Goal: Task Accomplishment & Management: Manage account settings

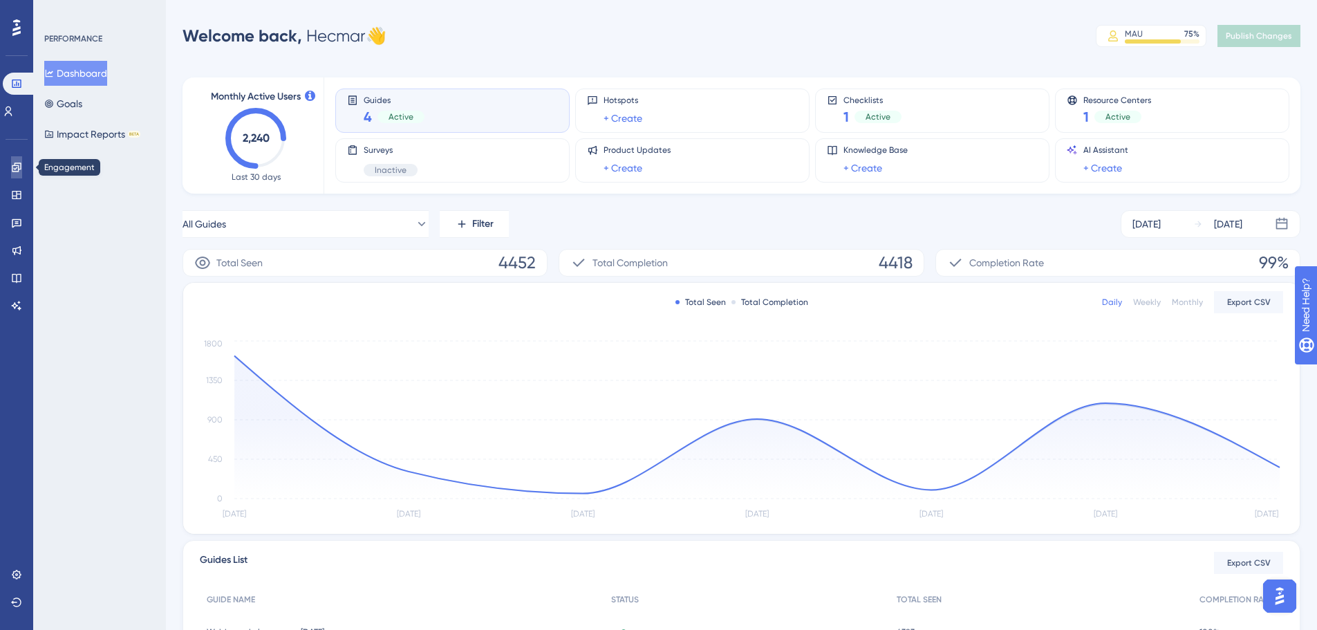
click at [11, 165] on link at bounding box center [16, 167] width 11 height 22
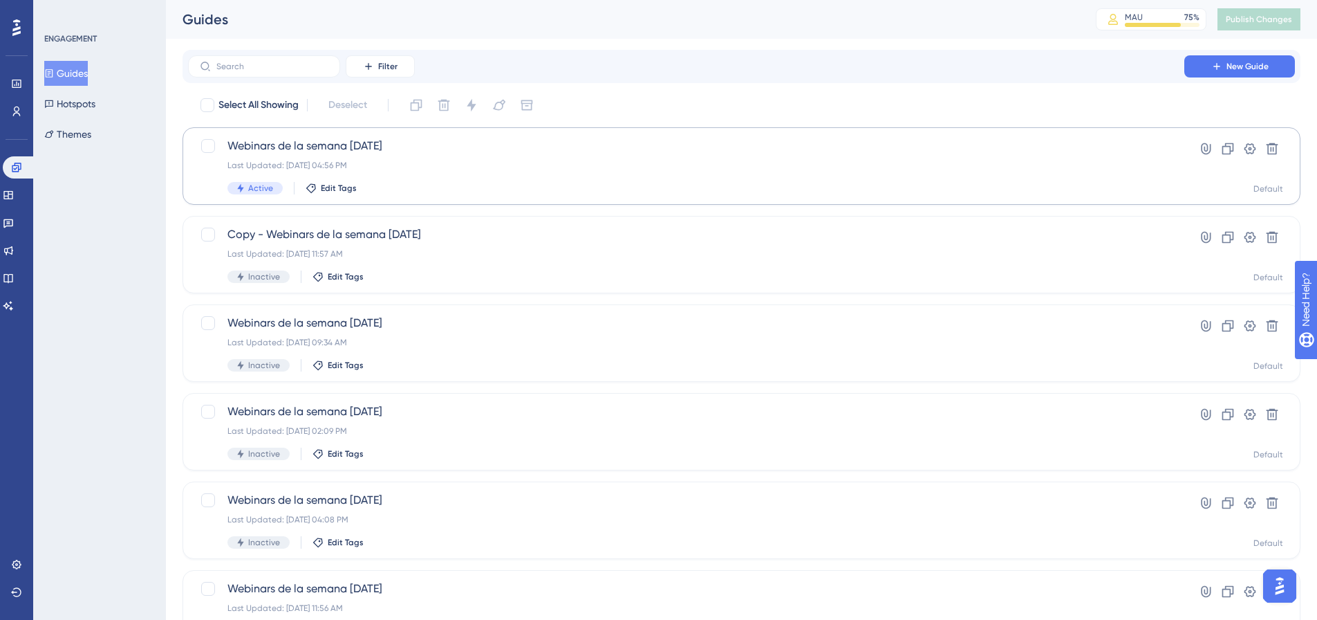
click at [0, 0] on div "LEAVE A REVIEW COPY SHARE LINK" at bounding box center [0, 0] width 0 height 0
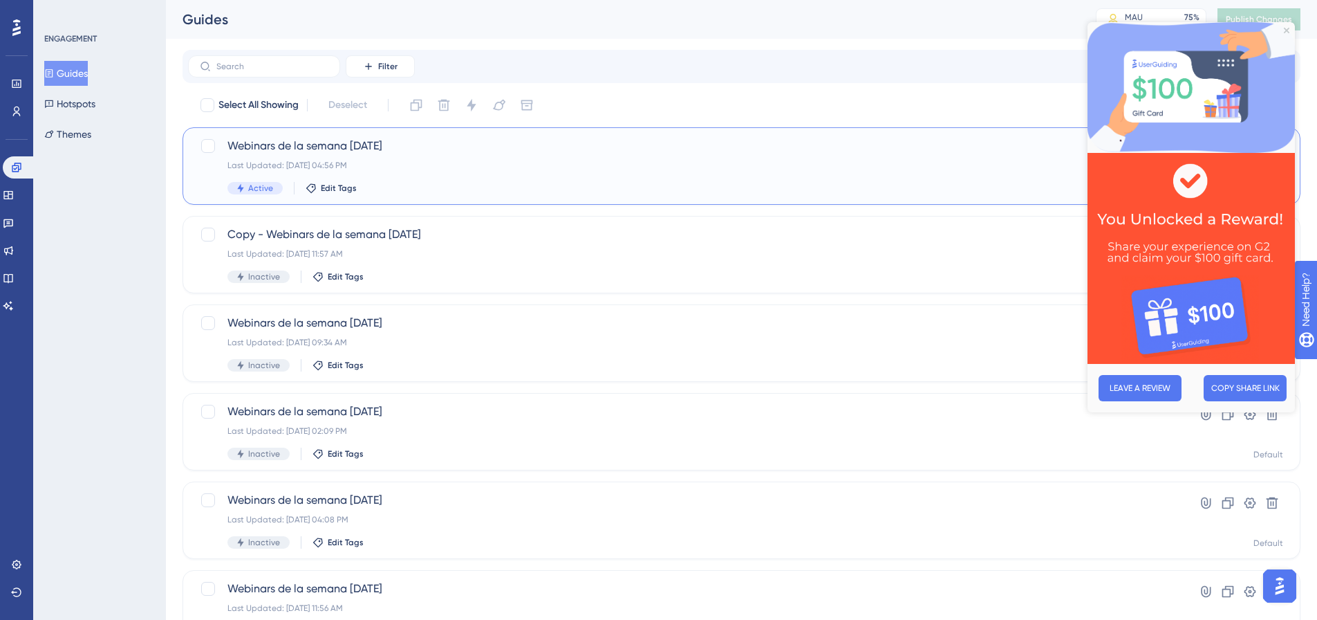
click at [466, 174] on div "Webinars de la semana [DATE] Last Updated: [DATE] 04:56 PM Active Edit Tags" at bounding box center [686, 166] width 918 height 57
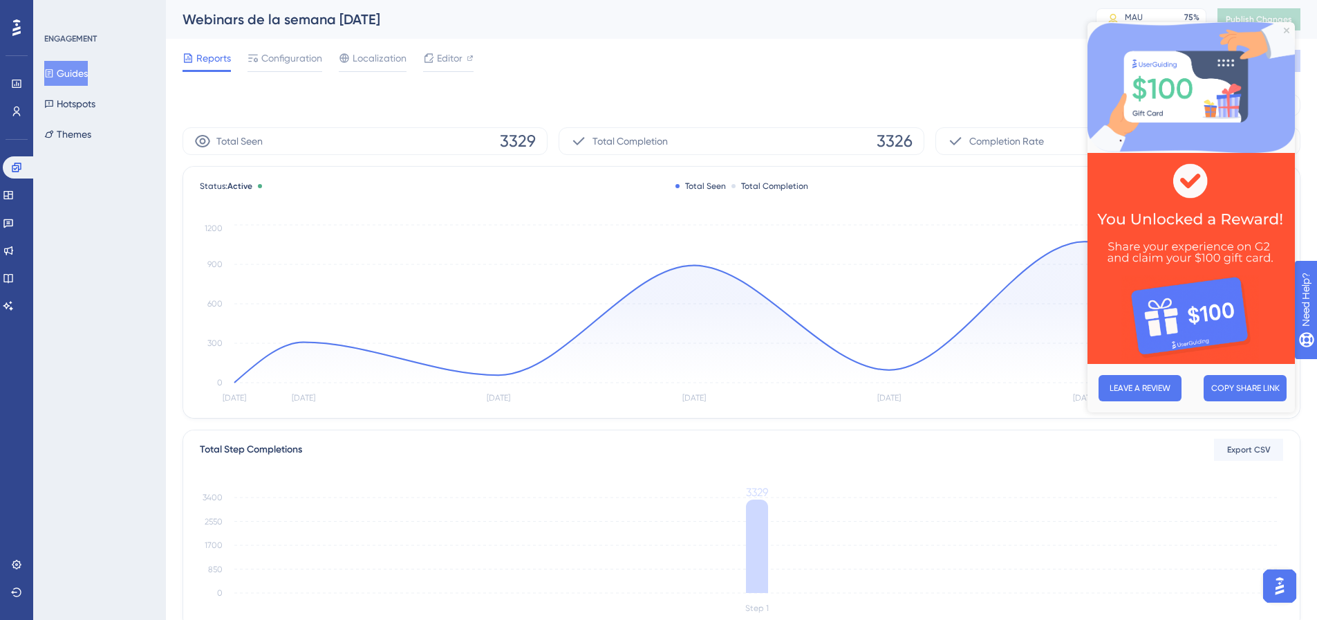
click at [1286, 35] on img at bounding box center [1191, 87] width 207 height 131
click at [1287, 32] on icon "Close Preview" at bounding box center [1287, 31] width 6 height 6
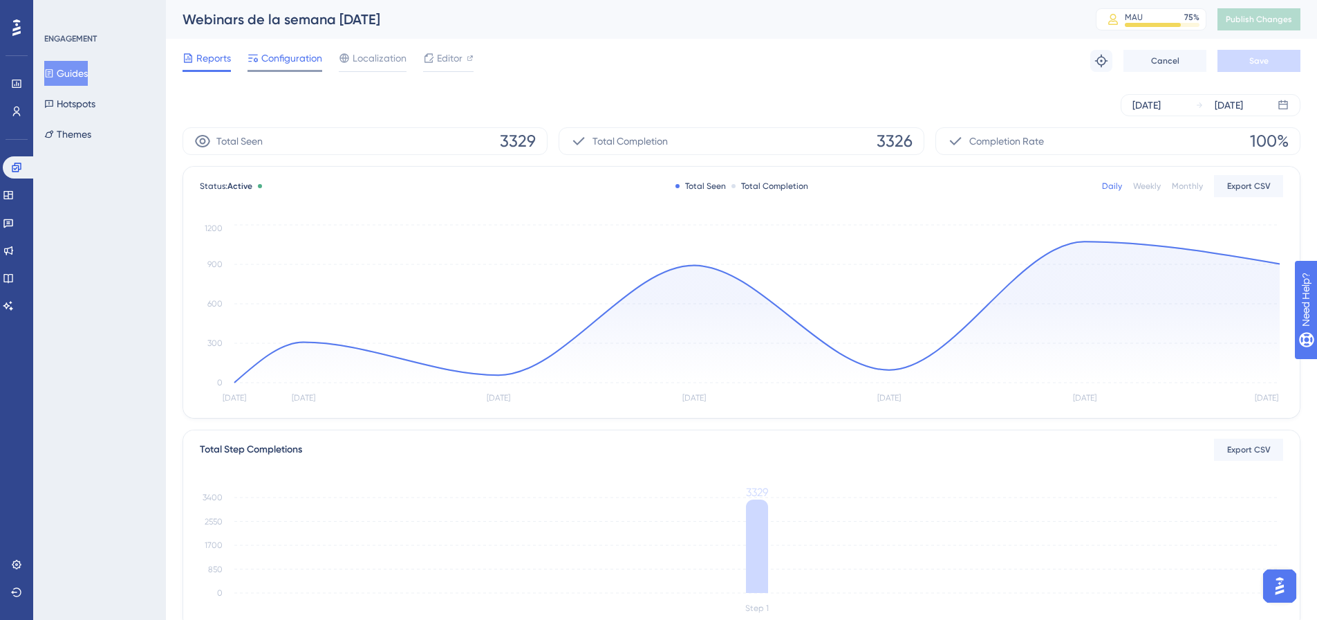
click at [308, 61] on span "Configuration" at bounding box center [291, 58] width 61 height 17
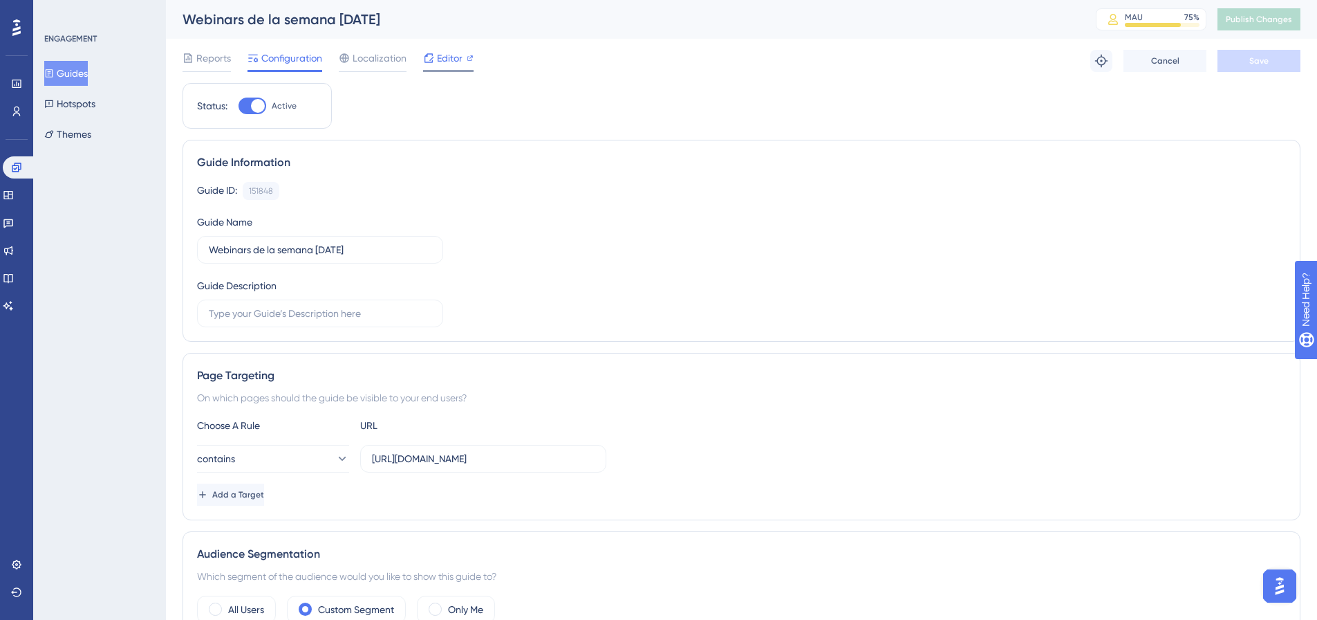
click at [434, 57] on div "Editor" at bounding box center [448, 58] width 50 height 17
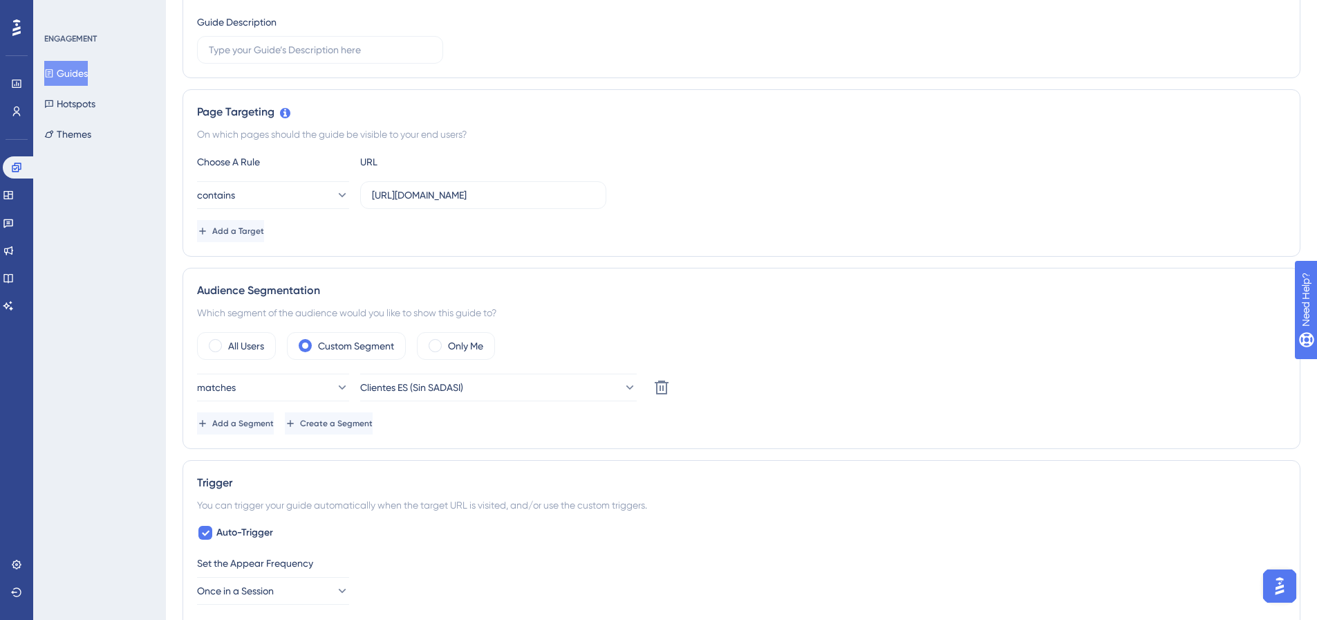
scroll to position [415, 0]
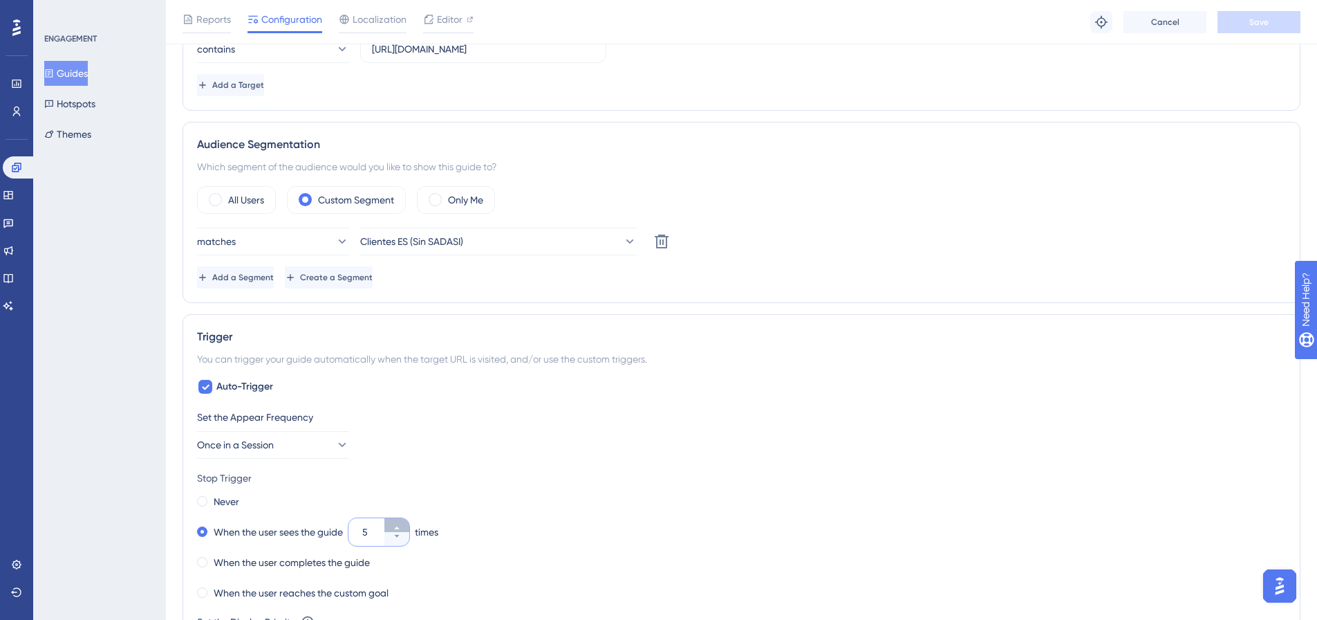
click at [401, 525] on icon at bounding box center [397, 527] width 8 height 8
type input "6"
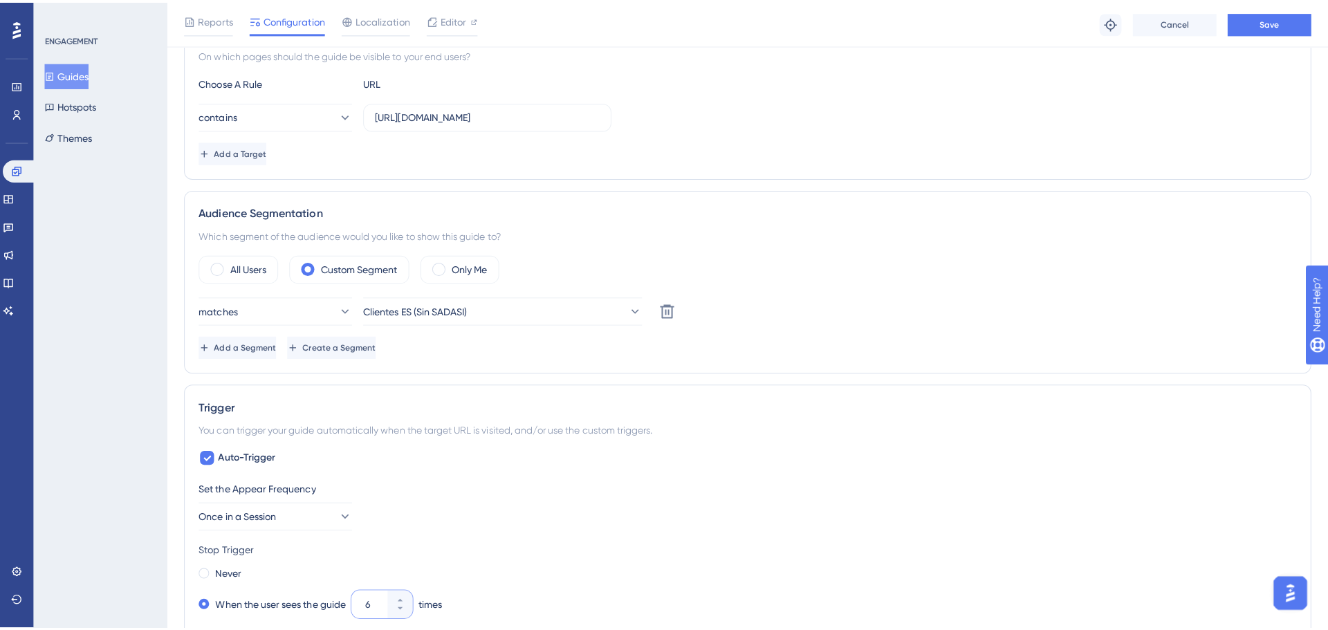
scroll to position [0, 0]
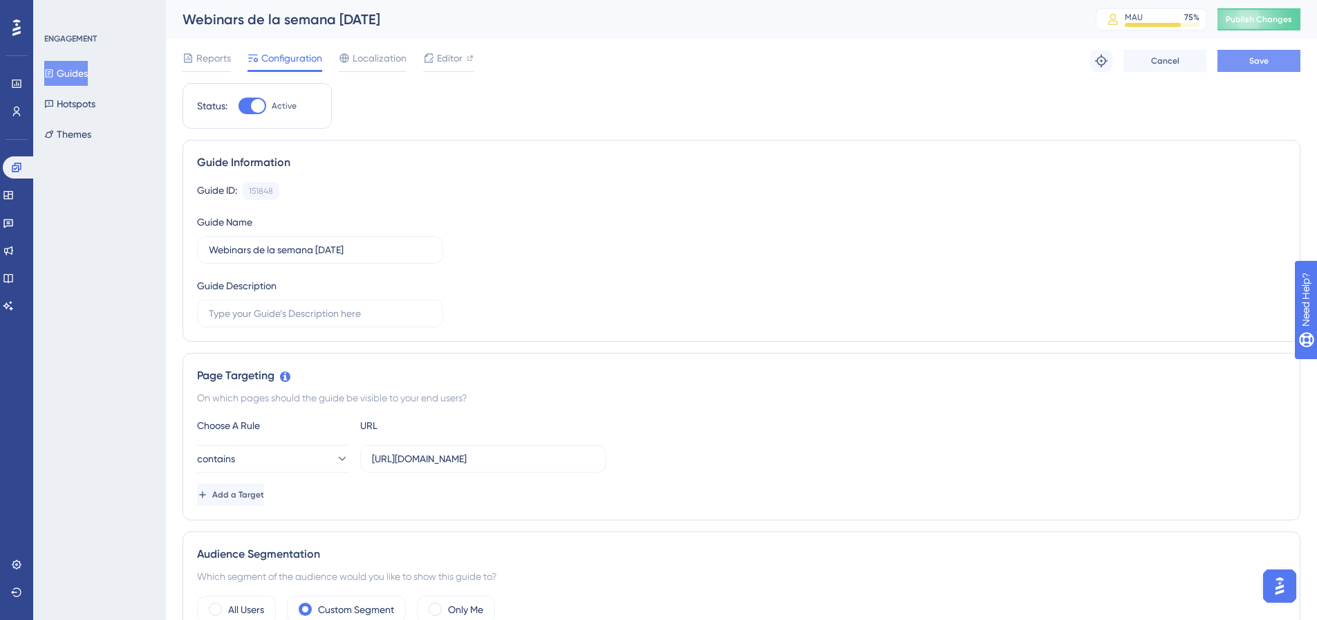
click at [1256, 68] on button "Save" at bounding box center [1259, 61] width 83 height 22
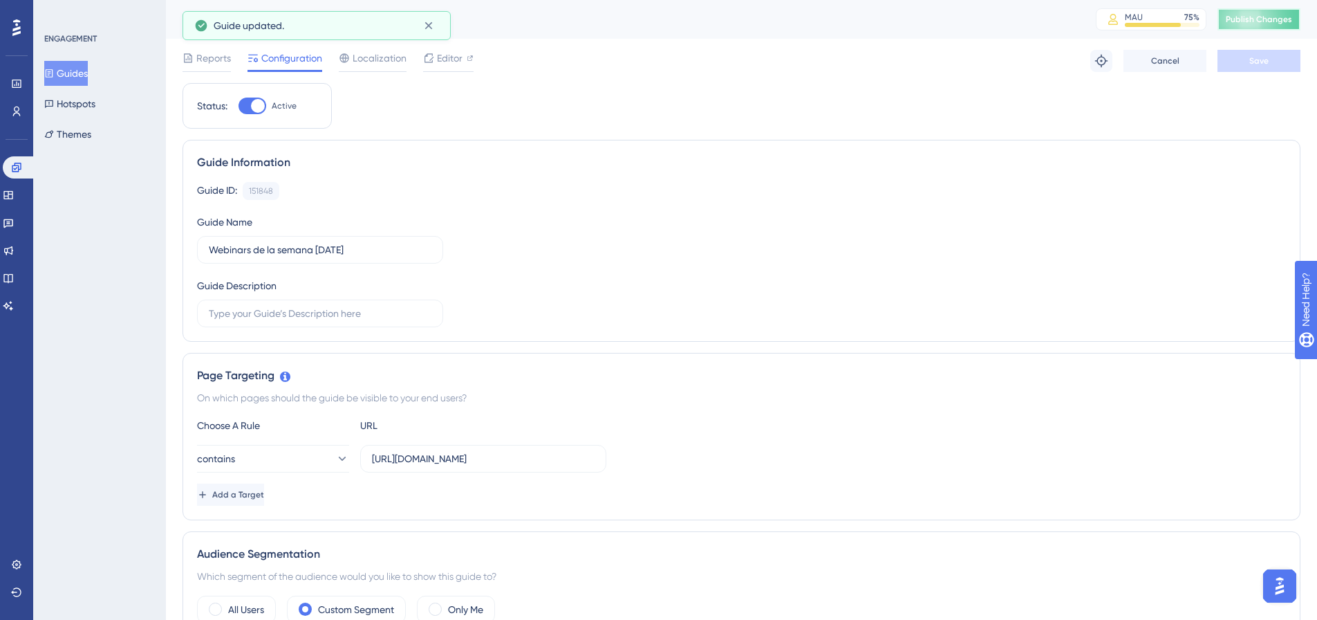
drag, startPoint x: 1262, startPoint y: 17, endPoint x: 1314, endPoint y: 18, distance: 52.6
click at [1283, 17] on span "Publish Changes" at bounding box center [1259, 19] width 66 height 11
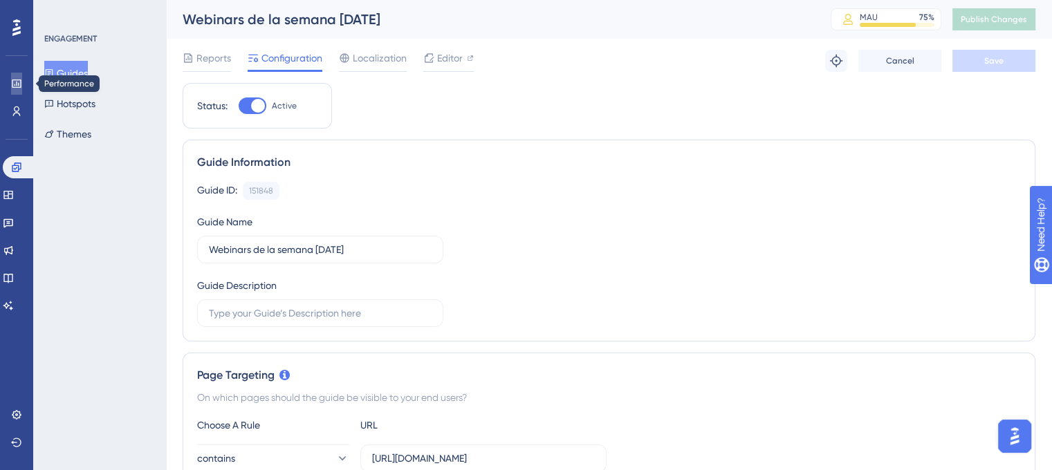
drag, startPoint x: 24, startPoint y: 84, endPoint x: 22, endPoint y: 52, distance: 31.8
click at [22, 84] on link at bounding box center [16, 84] width 11 height 22
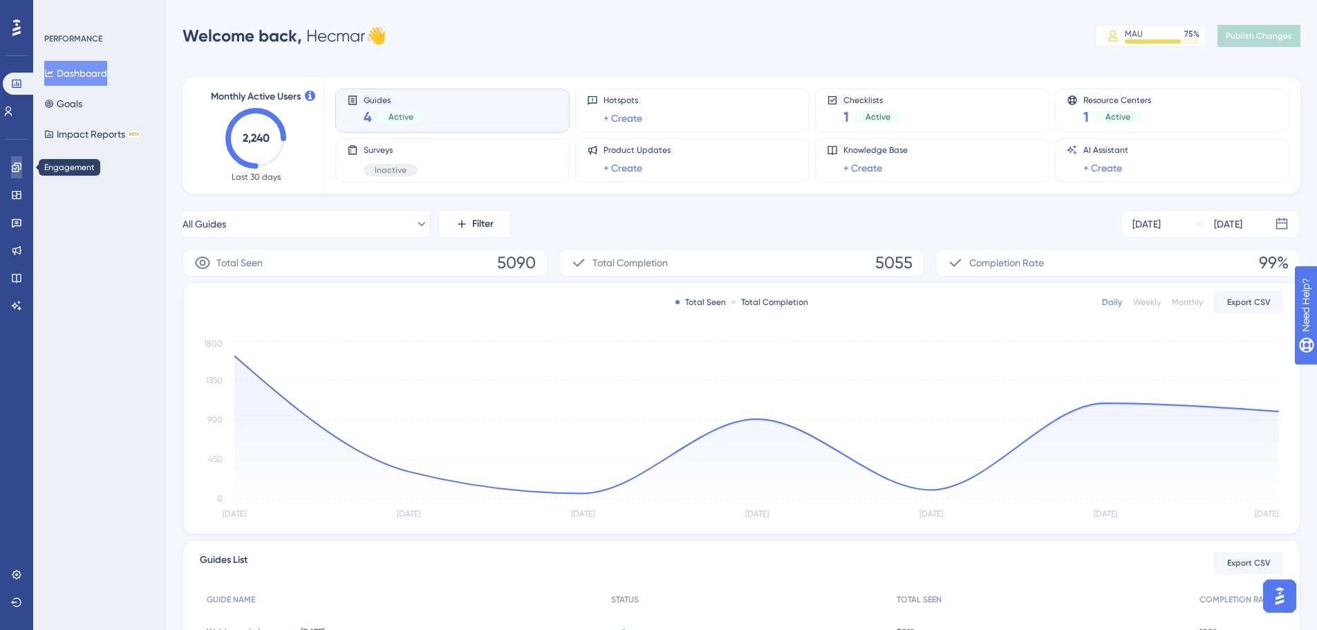
drag, startPoint x: 17, startPoint y: 174, endPoint x: 30, endPoint y: 174, distance: 12.4
click at [17, 174] on link at bounding box center [16, 167] width 11 height 22
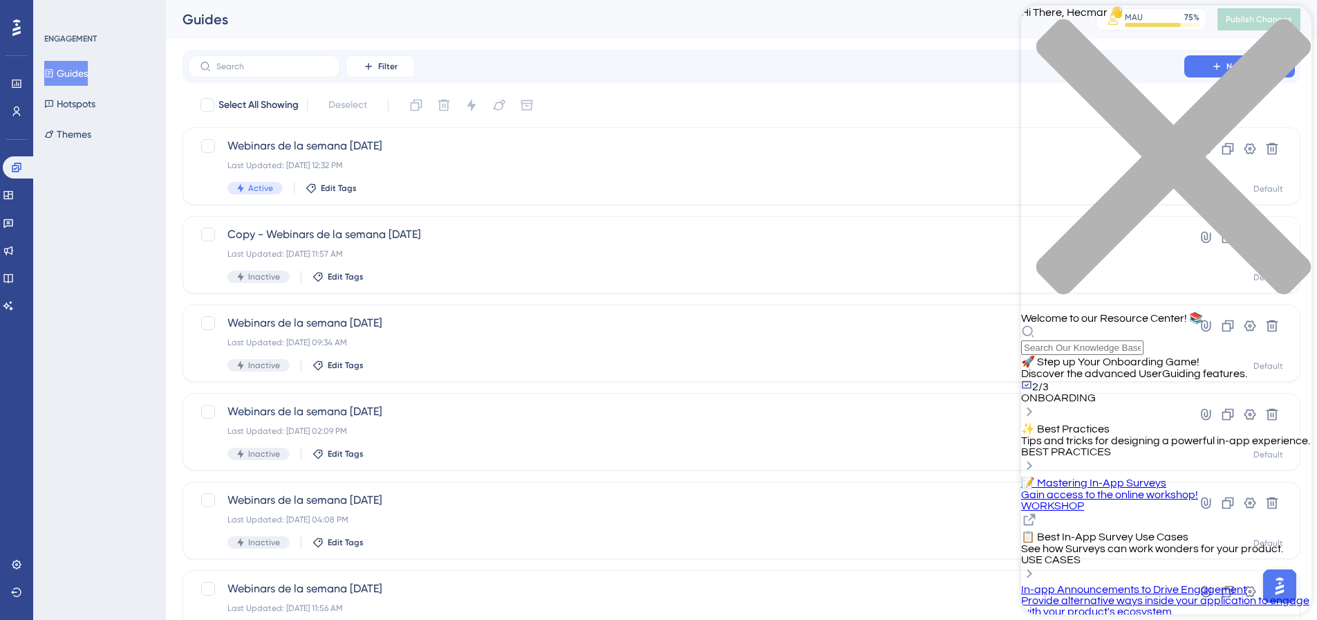
click at [1293, 20] on div "close resource center" at bounding box center [1166, 165] width 290 height 292
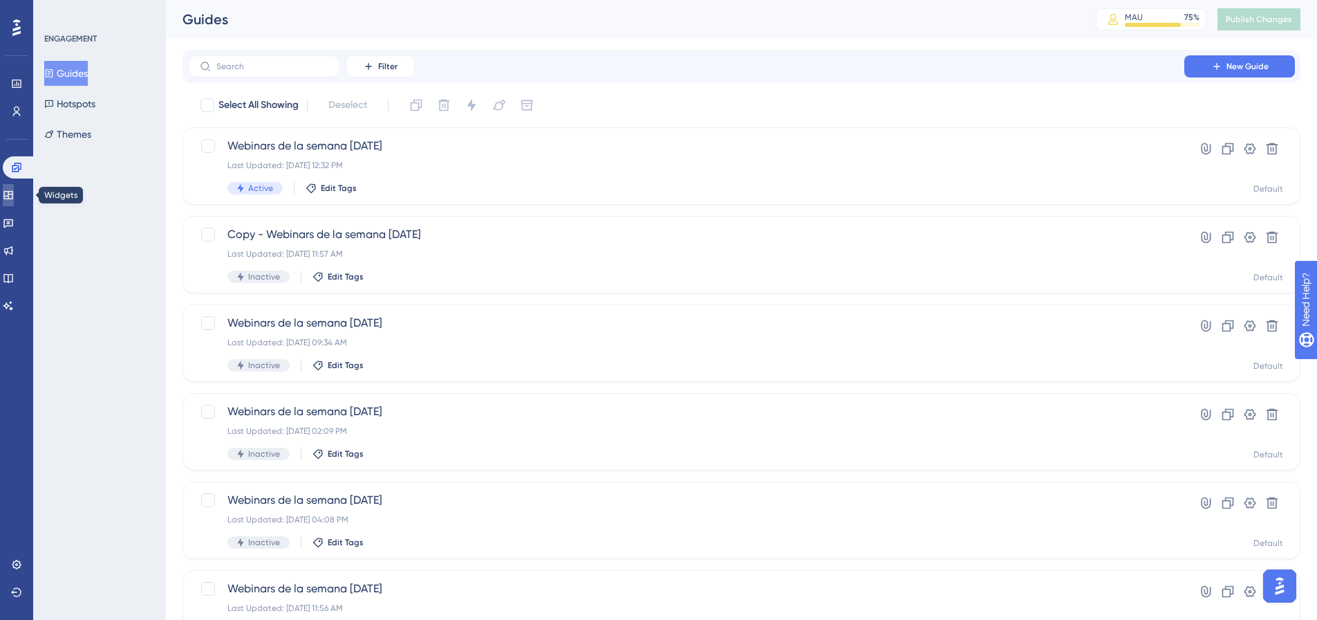
click at [14, 194] on icon at bounding box center [8, 194] width 11 height 11
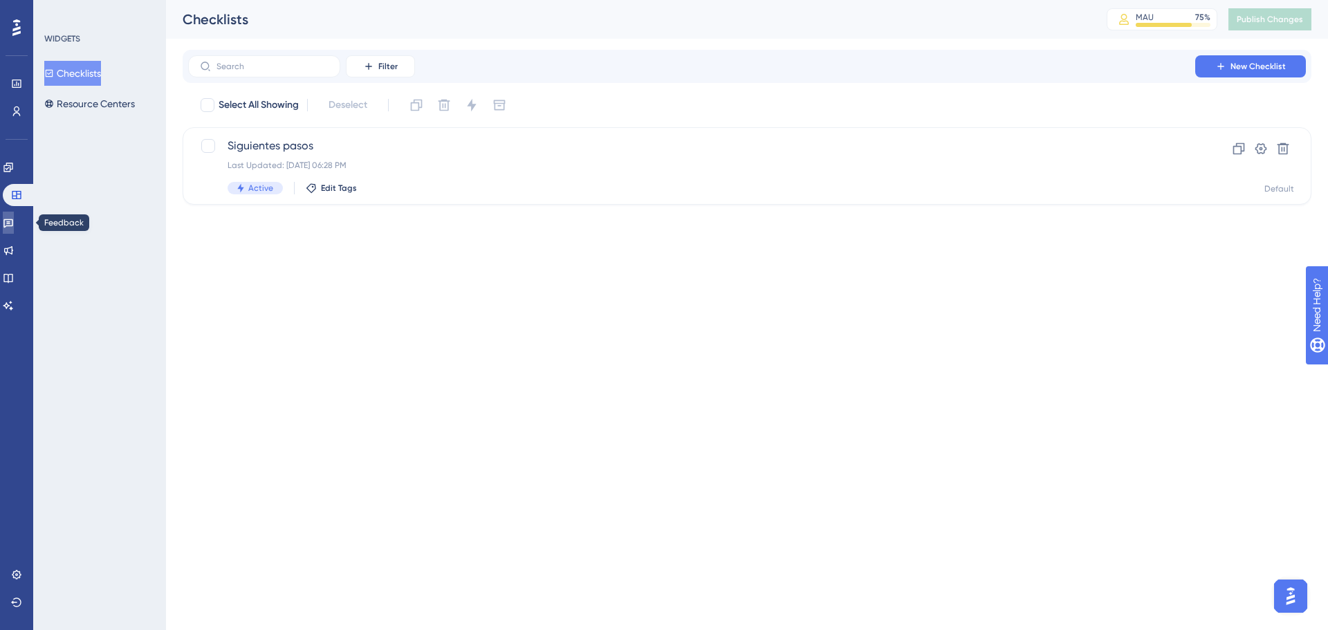
click at [14, 223] on icon at bounding box center [8, 222] width 11 height 11
click at [14, 202] on link at bounding box center [8, 195] width 11 height 22
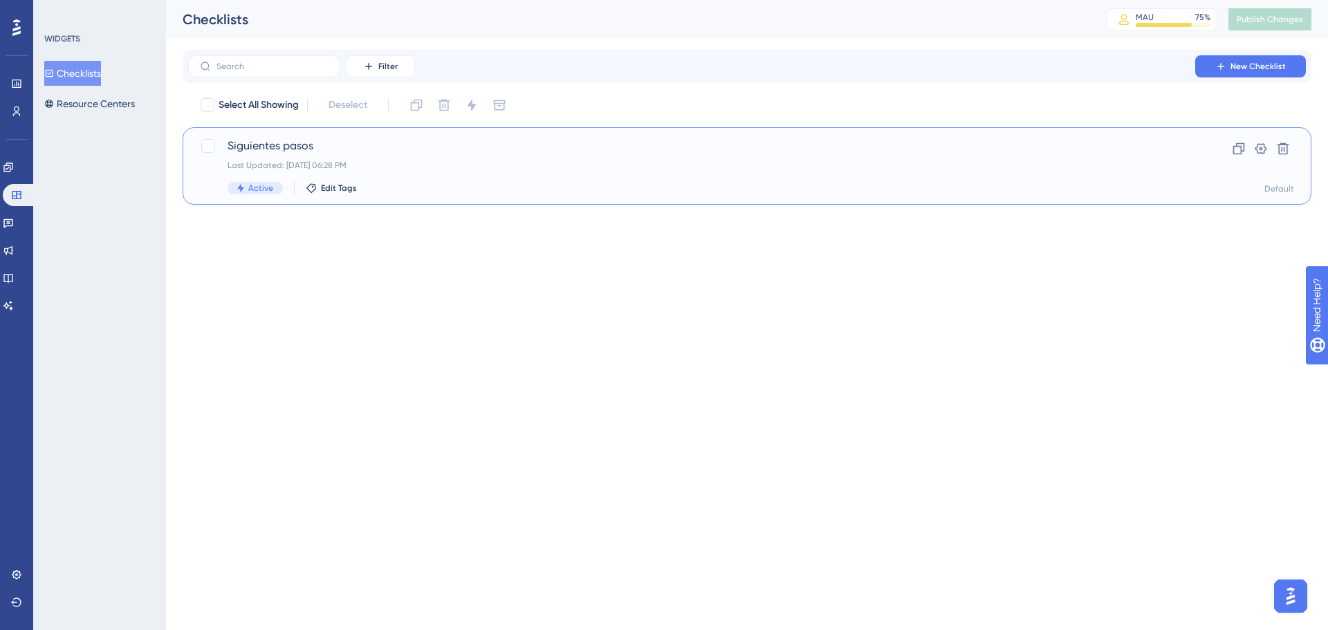
click at [557, 169] on div "Last Updated: May 31 2024, 06:28 PM" at bounding box center [691, 165] width 928 height 11
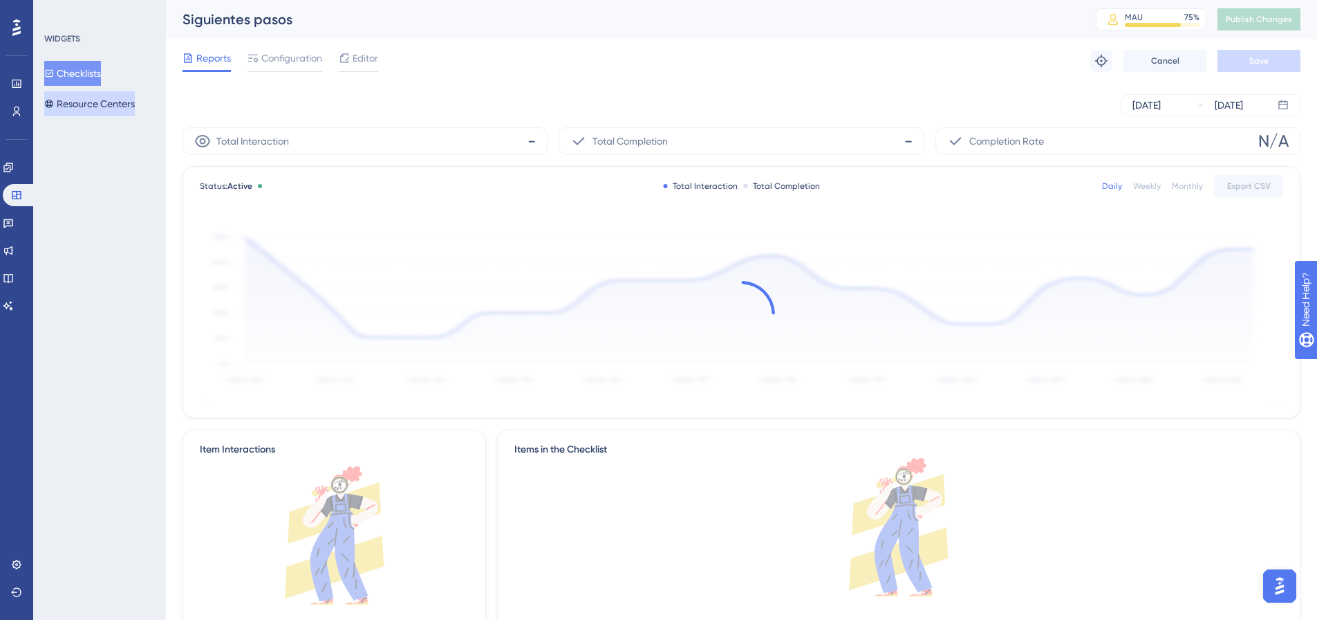
click at [103, 91] on button "Resource Centers" at bounding box center [89, 103] width 91 height 25
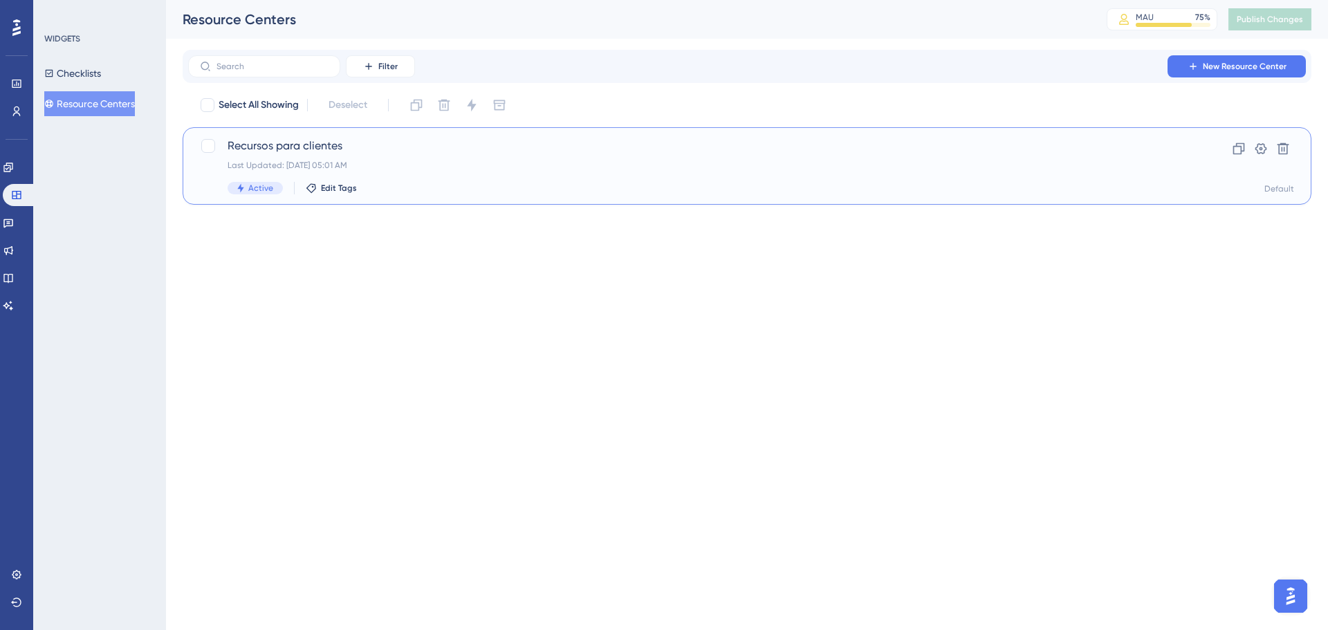
click at [389, 174] on div "Recursos para clientes Last Updated: Jul 22 2025, 05:01 AM Active Edit Tags" at bounding box center [691, 166] width 928 height 57
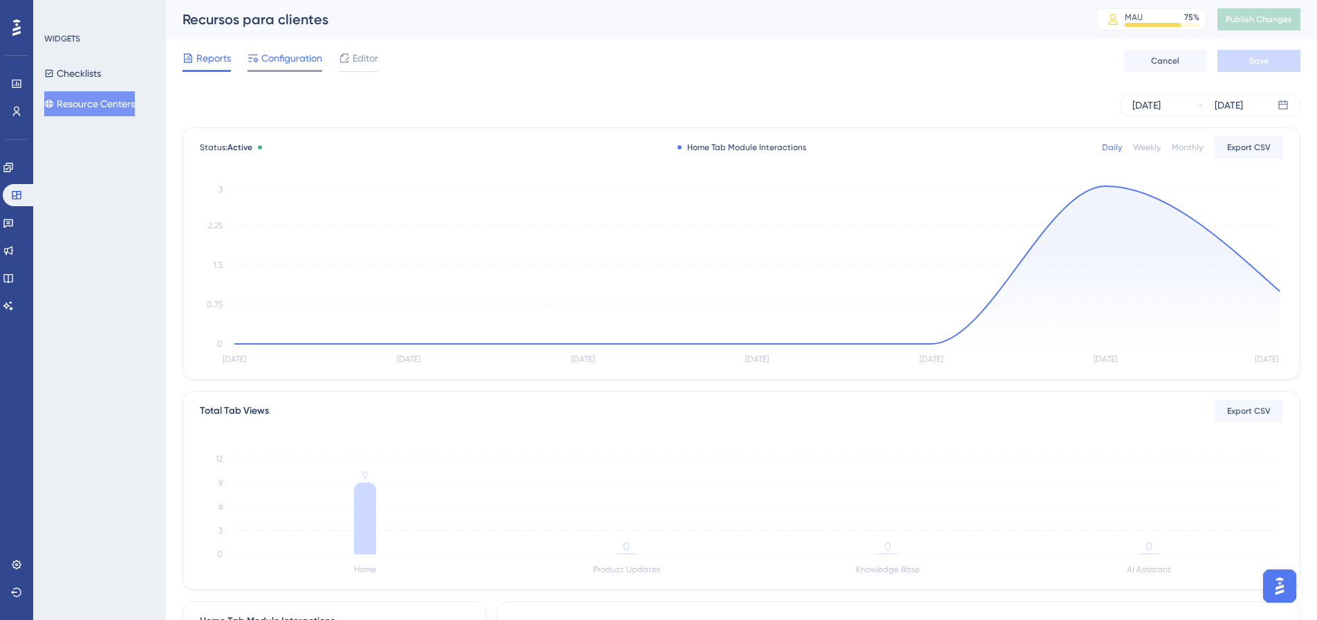
click at [289, 60] on span "Configuration" at bounding box center [291, 58] width 61 height 17
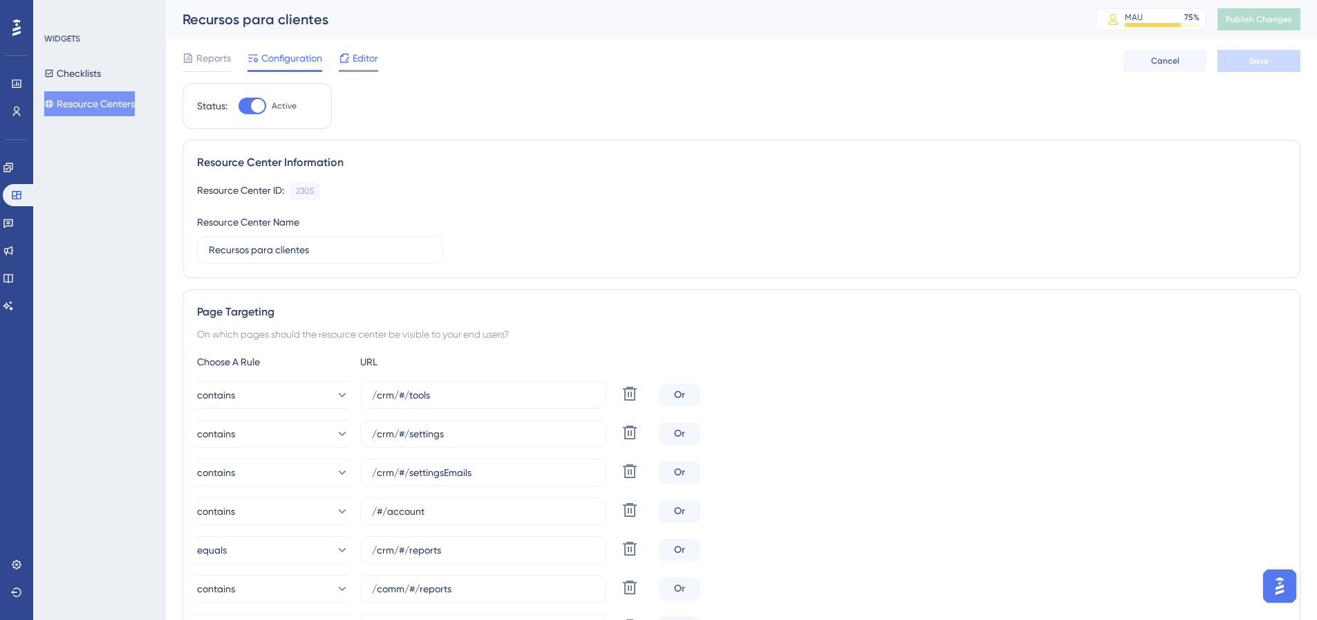
click at [353, 53] on span "Editor" at bounding box center [366, 58] width 26 height 17
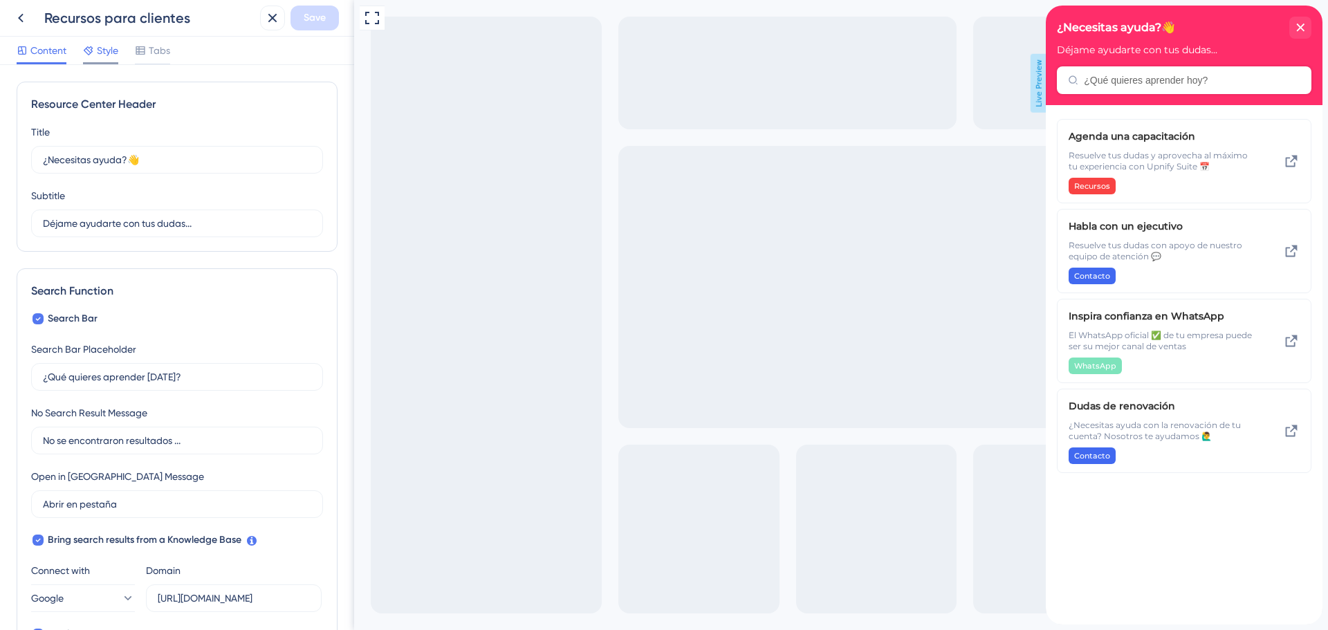
click at [106, 50] on span "Style" at bounding box center [107, 50] width 21 height 17
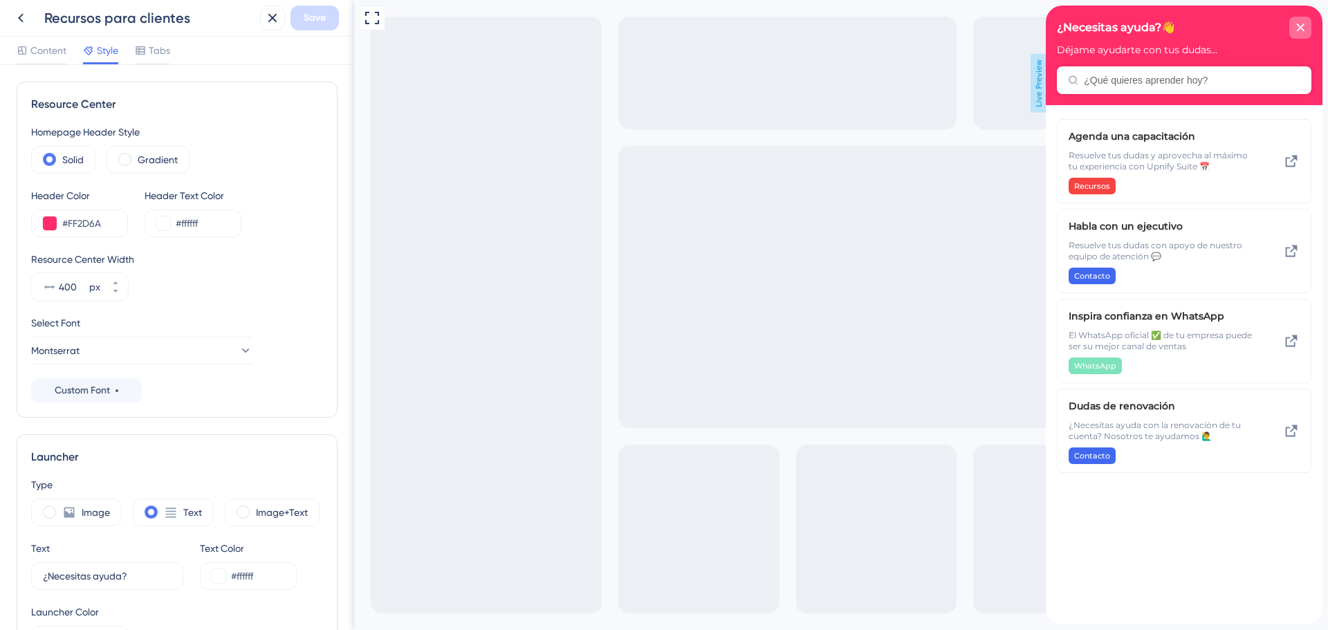
click at [1299, 32] on div "close resource center" at bounding box center [1300, 28] width 22 height 22
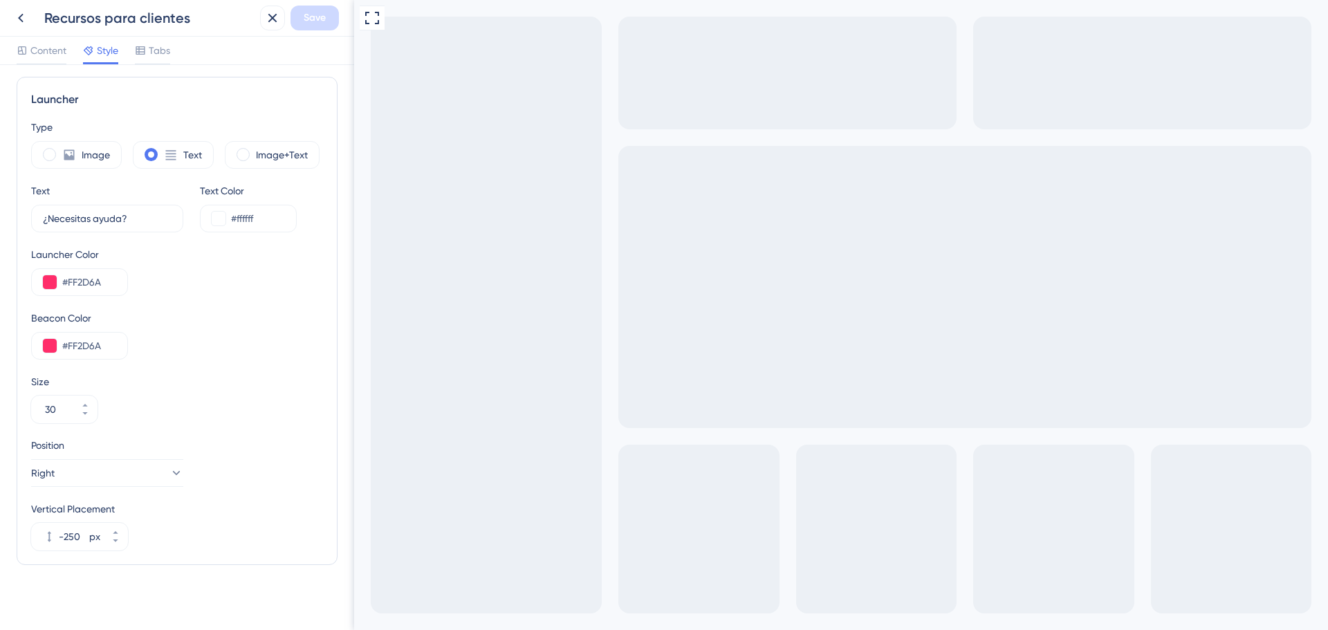
scroll to position [364, 0]
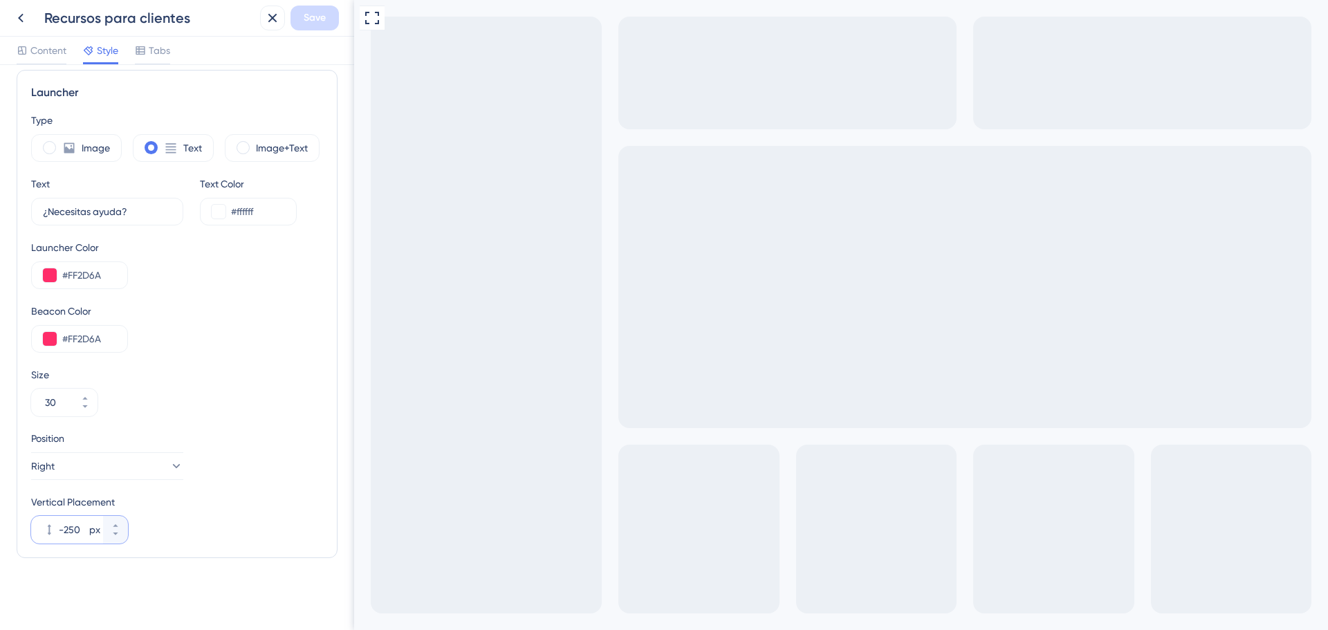
click at [77, 526] on input "-250" at bounding box center [73, 529] width 28 height 17
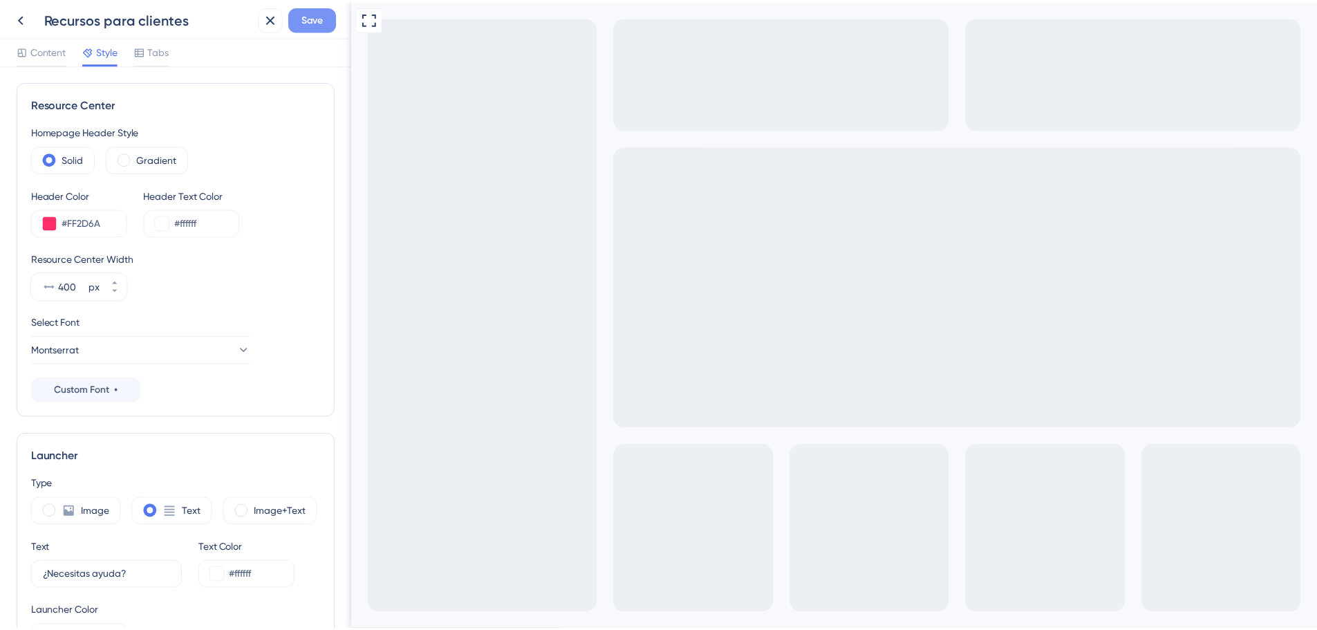
scroll to position [0, 0]
type input "-150"
click at [315, 17] on span "Save" at bounding box center [315, 18] width 22 height 17
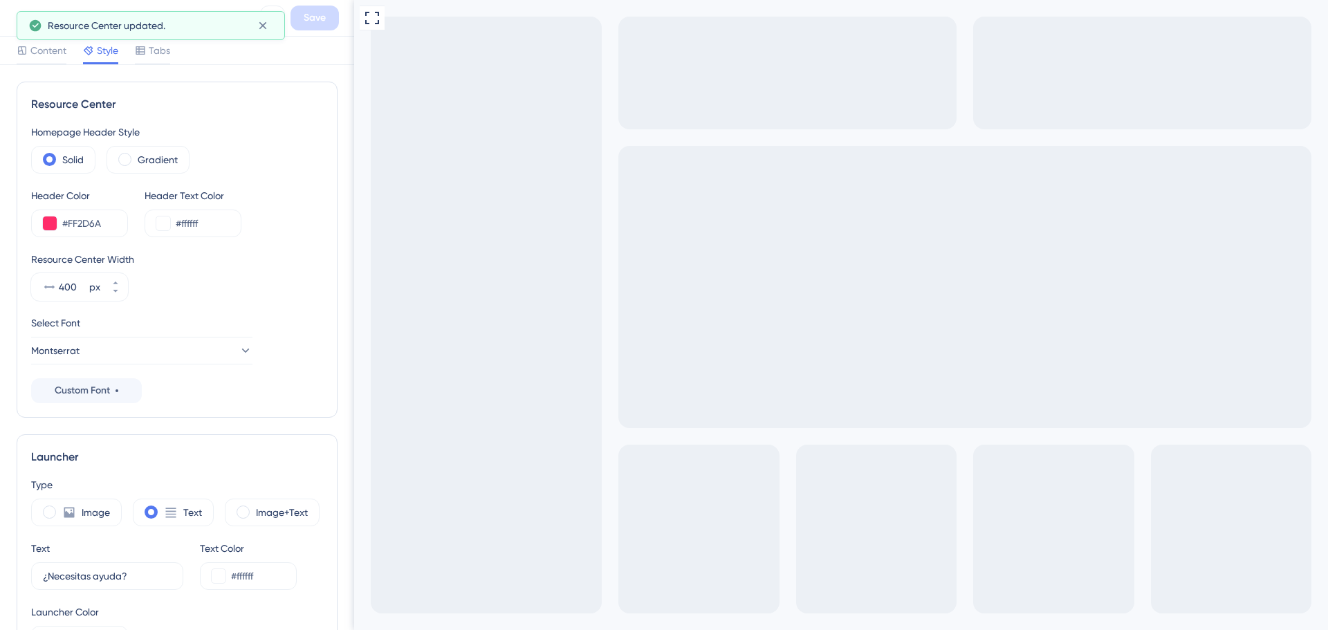
click at [13, 29] on button at bounding box center [20, 18] width 25 height 25
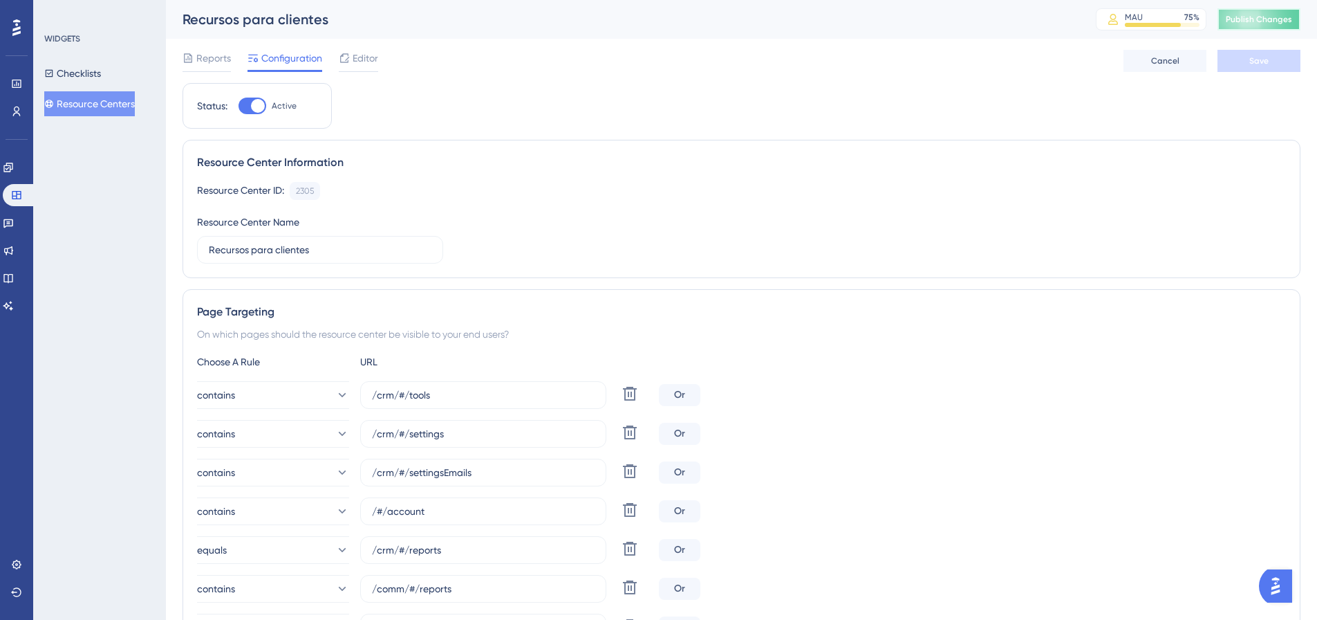
click at [1261, 24] on span "Publish Changes" at bounding box center [1259, 19] width 66 height 11
click at [19, 90] on link at bounding box center [16, 84] width 11 height 22
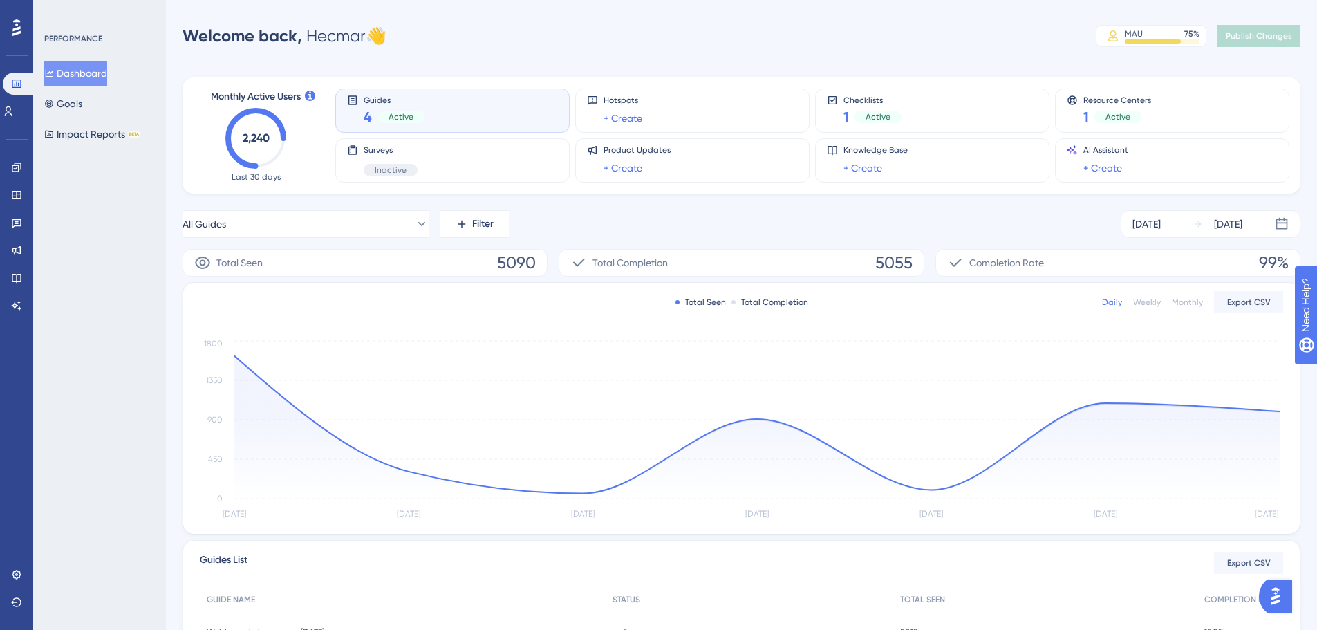
click at [897, 265] on span "5055" at bounding box center [893, 263] width 37 height 22
drag, startPoint x: 897, startPoint y: 265, endPoint x: 1086, endPoint y: 255, distance: 189.0
click at [914, 264] on div "Total Completion 5055" at bounding box center [741, 263] width 365 height 28
click at [1267, 257] on span "99%" at bounding box center [1274, 263] width 30 height 22
click at [1268, 257] on span "99%" at bounding box center [1274, 263] width 30 height 22
